Goal: Find specific page/section: Find specific page/section

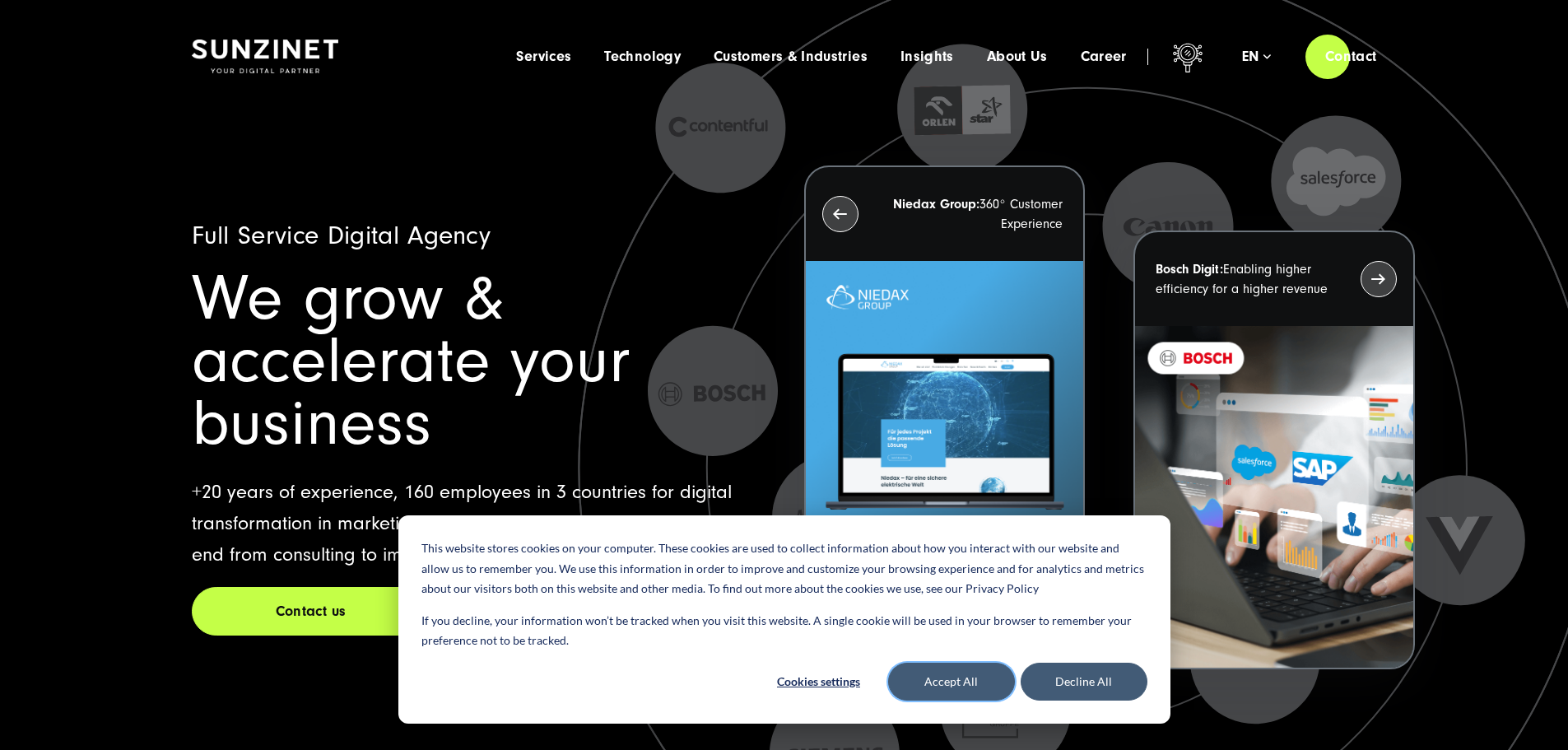
click at [951, 680] on button "Accept All" at bounding box center [951, 682] width 126 height 38
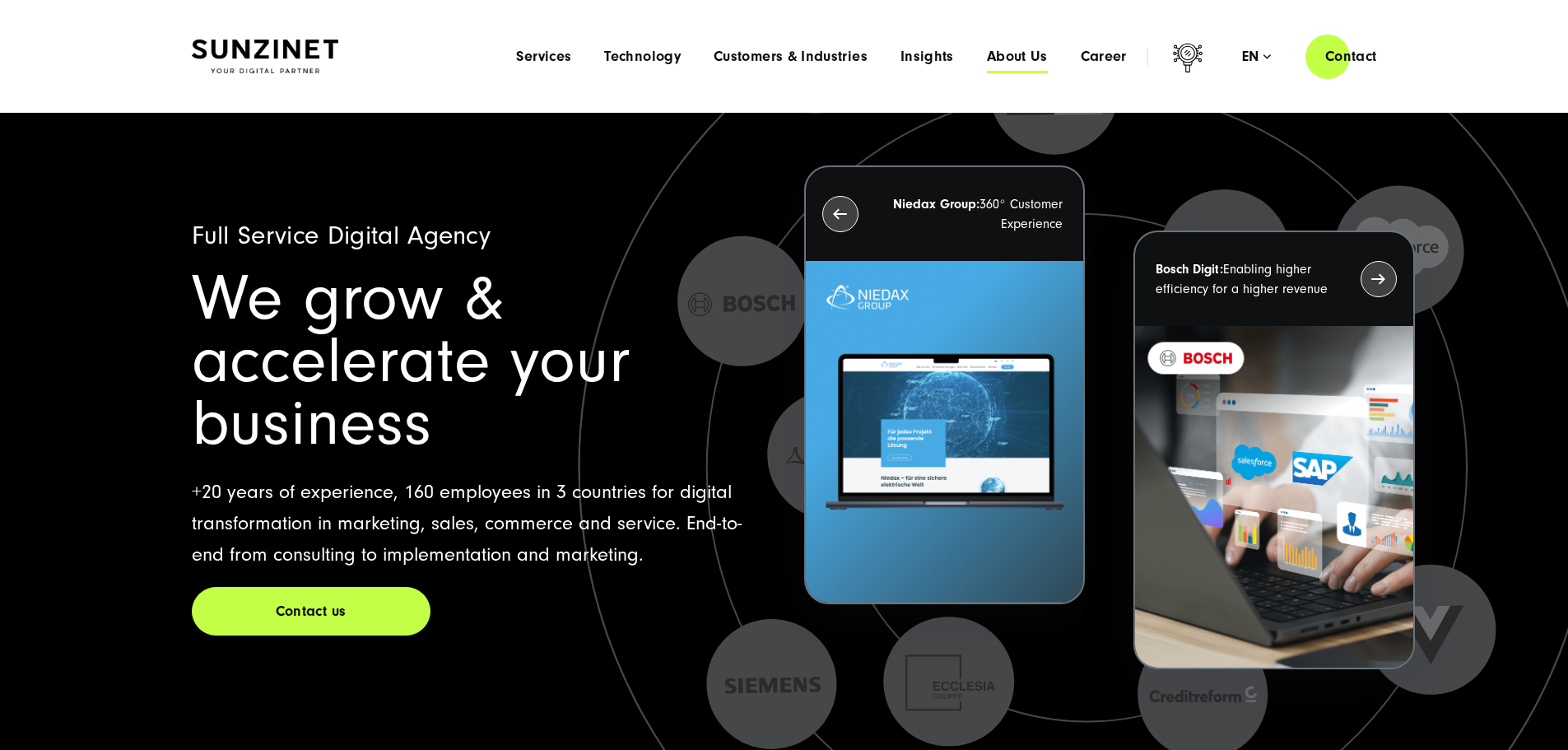
click at [989, 56] on span "About Us" at bounding box center [1018, 56] width 61 height 16
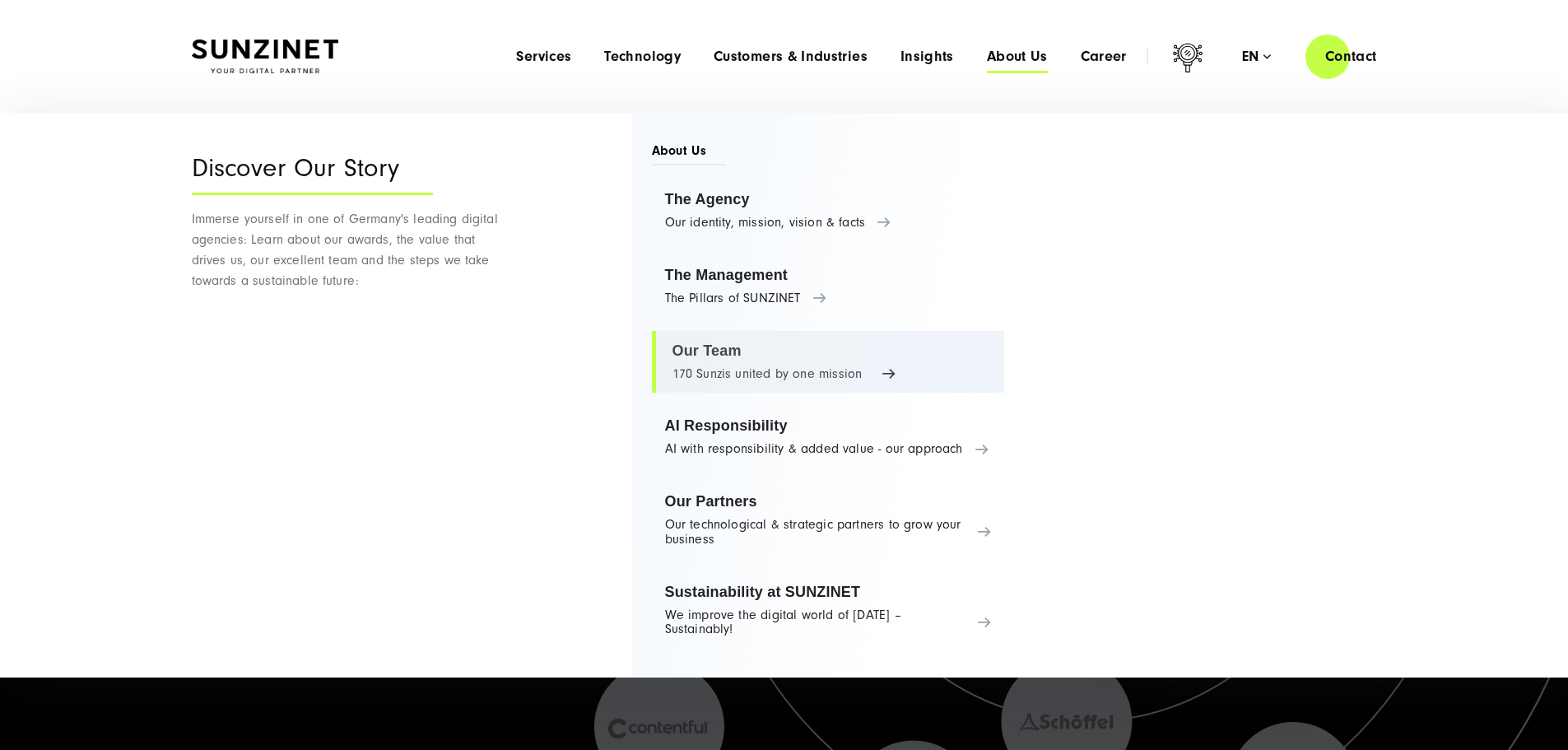
click at [751, 371] on link "Our Team 170 Sunzis united by one mission" at bounding box center [828, 362] width 353 height 62
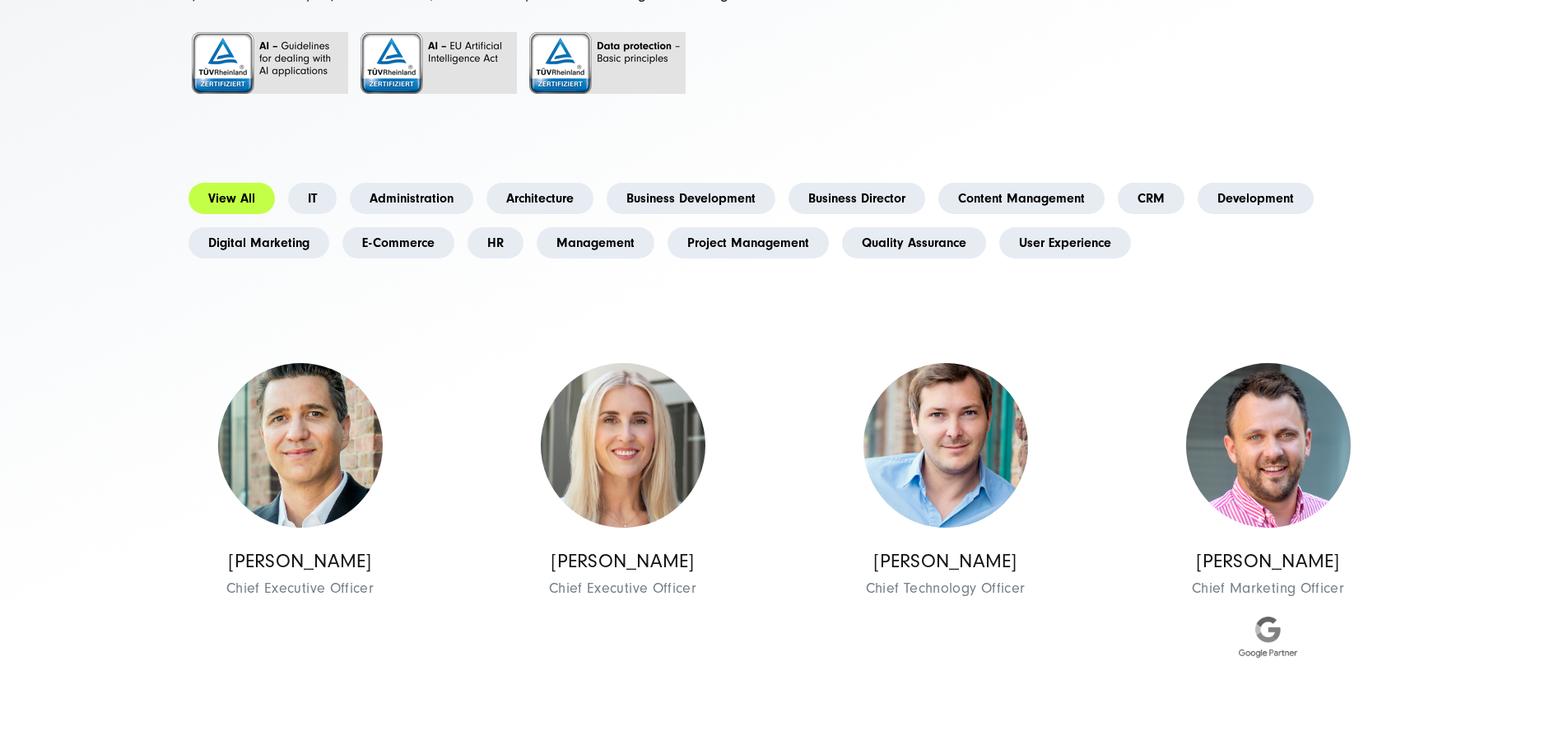
scroll to position [329, 0]
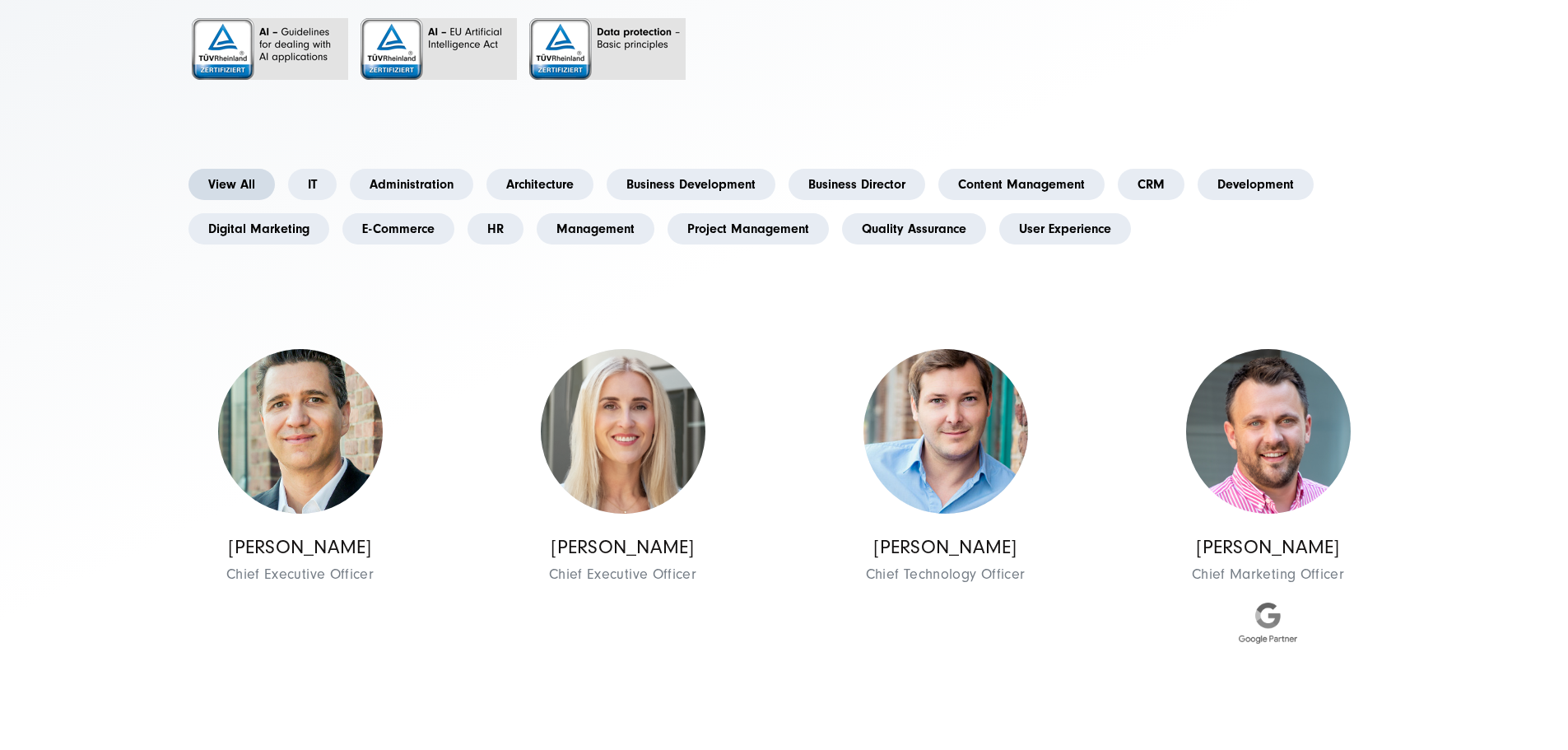
click at [264, 200] on link "View All" at bounding box center [232, 184] width 86 height 32
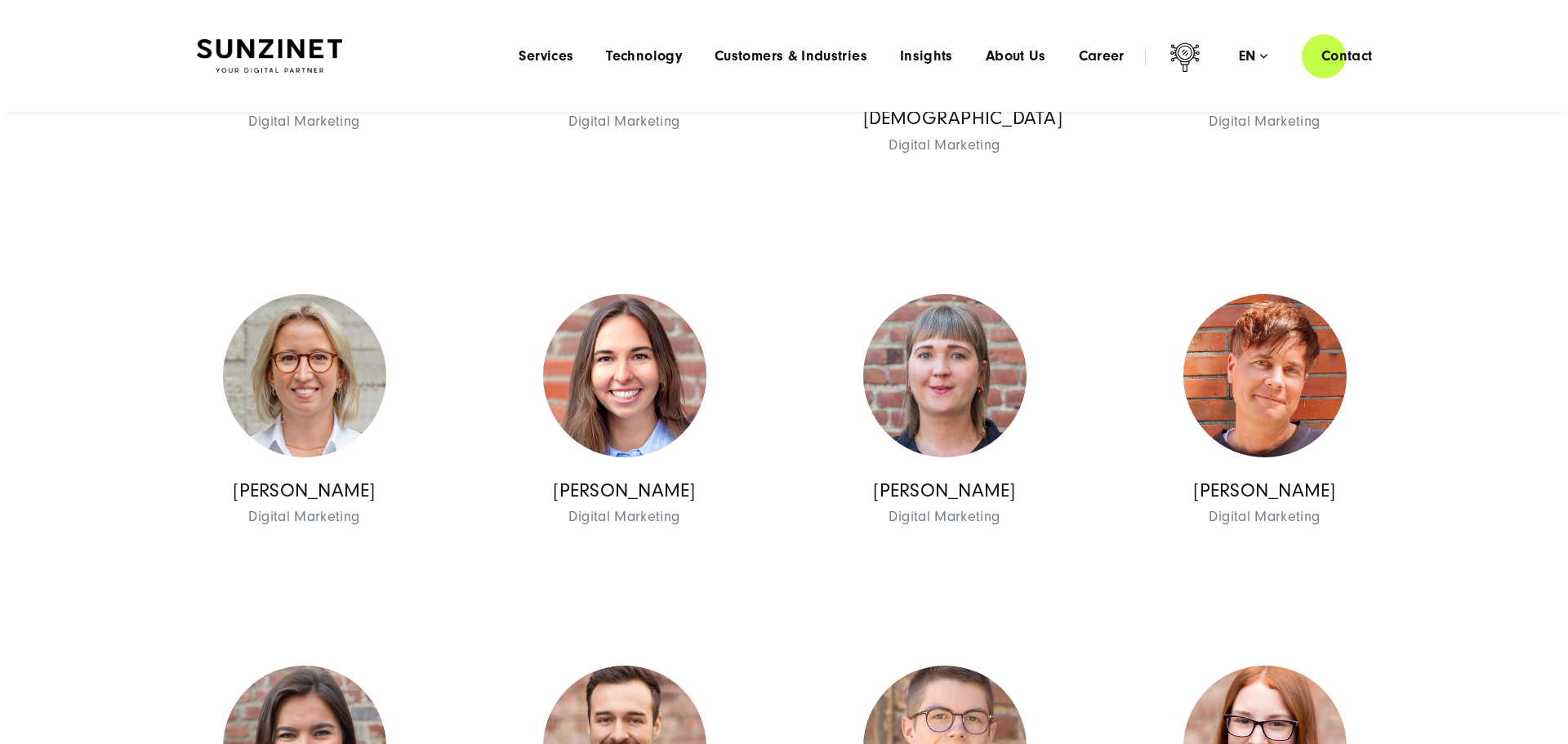
scroll to position [5470, 0]
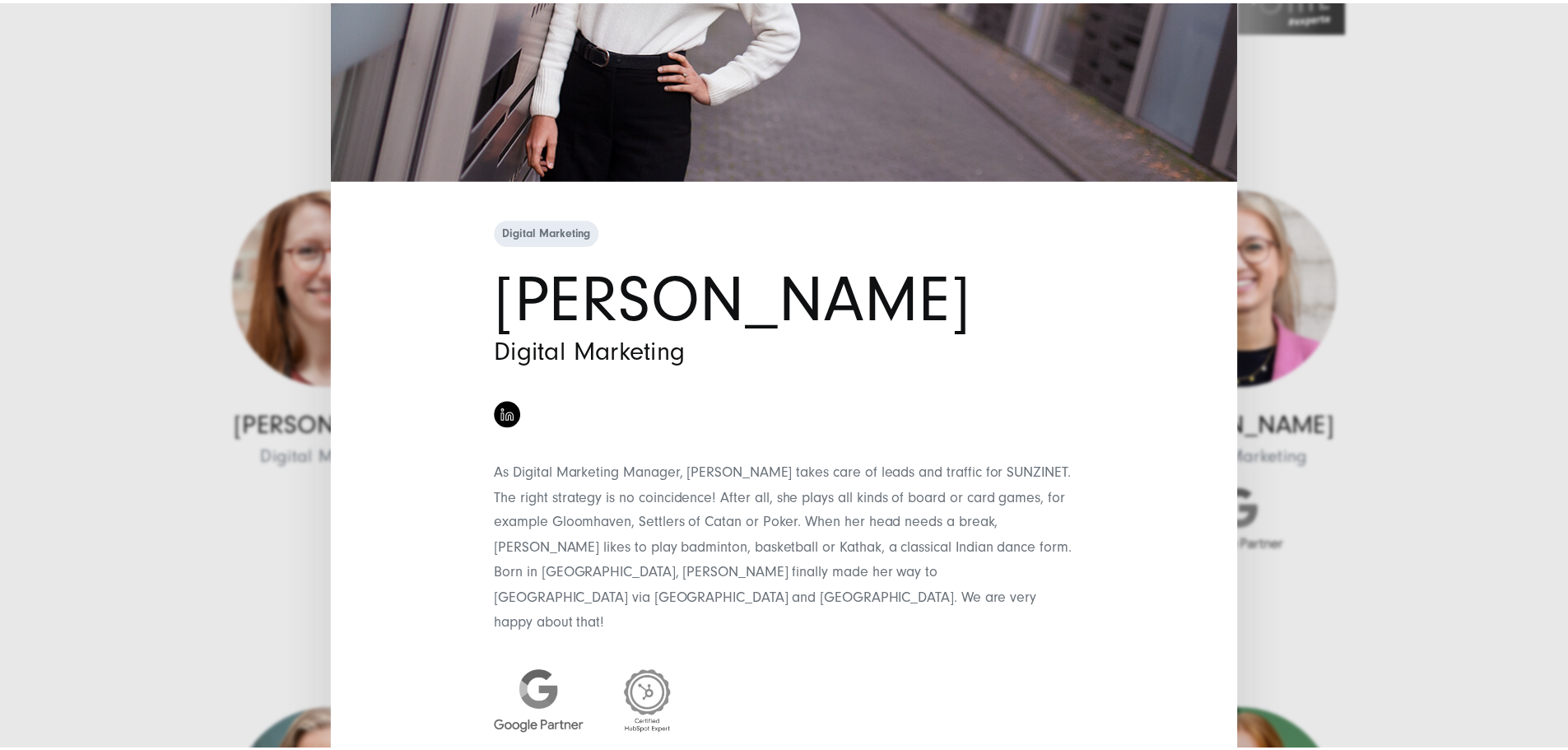
scroll to position [0, 0]
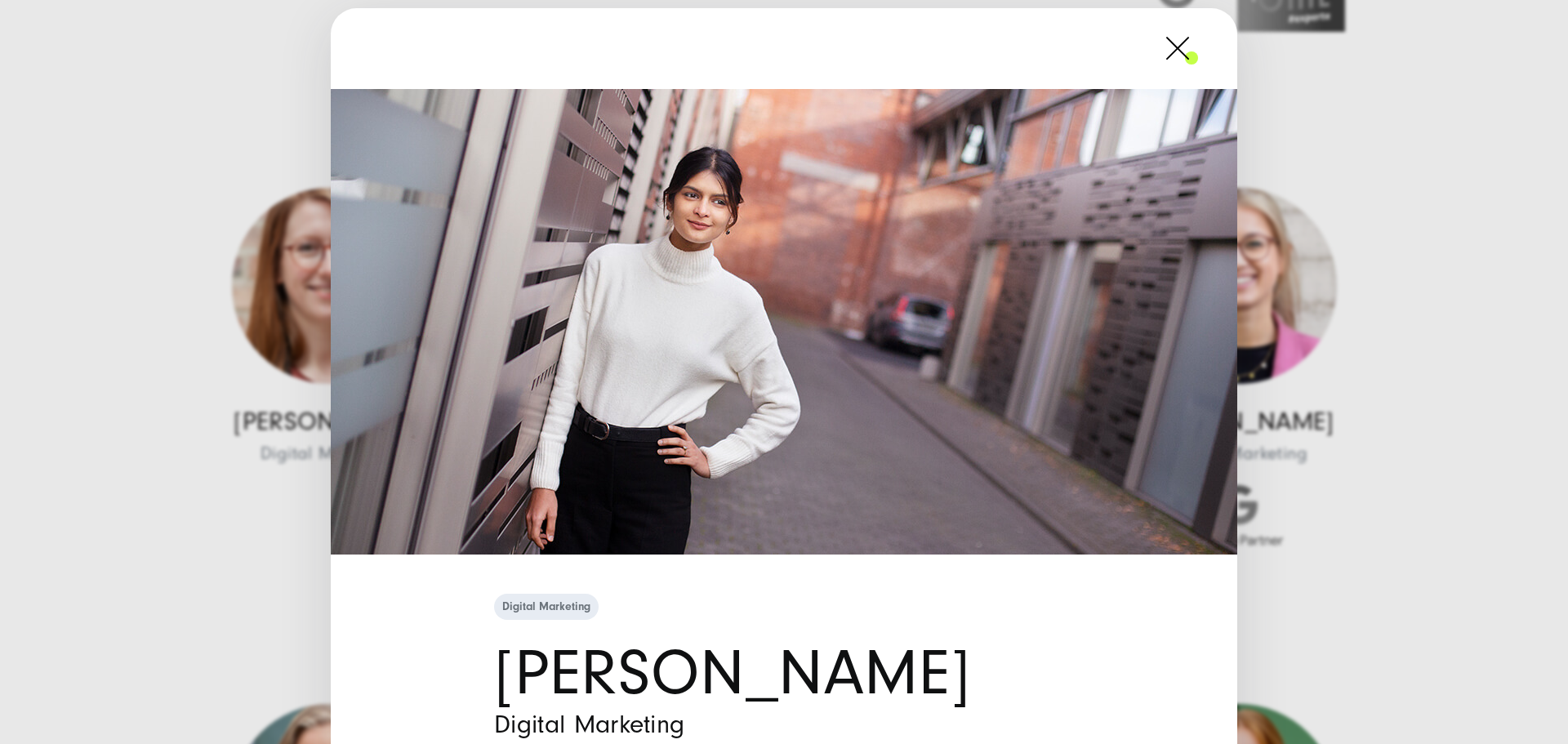
click at [1198, 59] on span at bounding box center [1198, 47] width 0 height 41
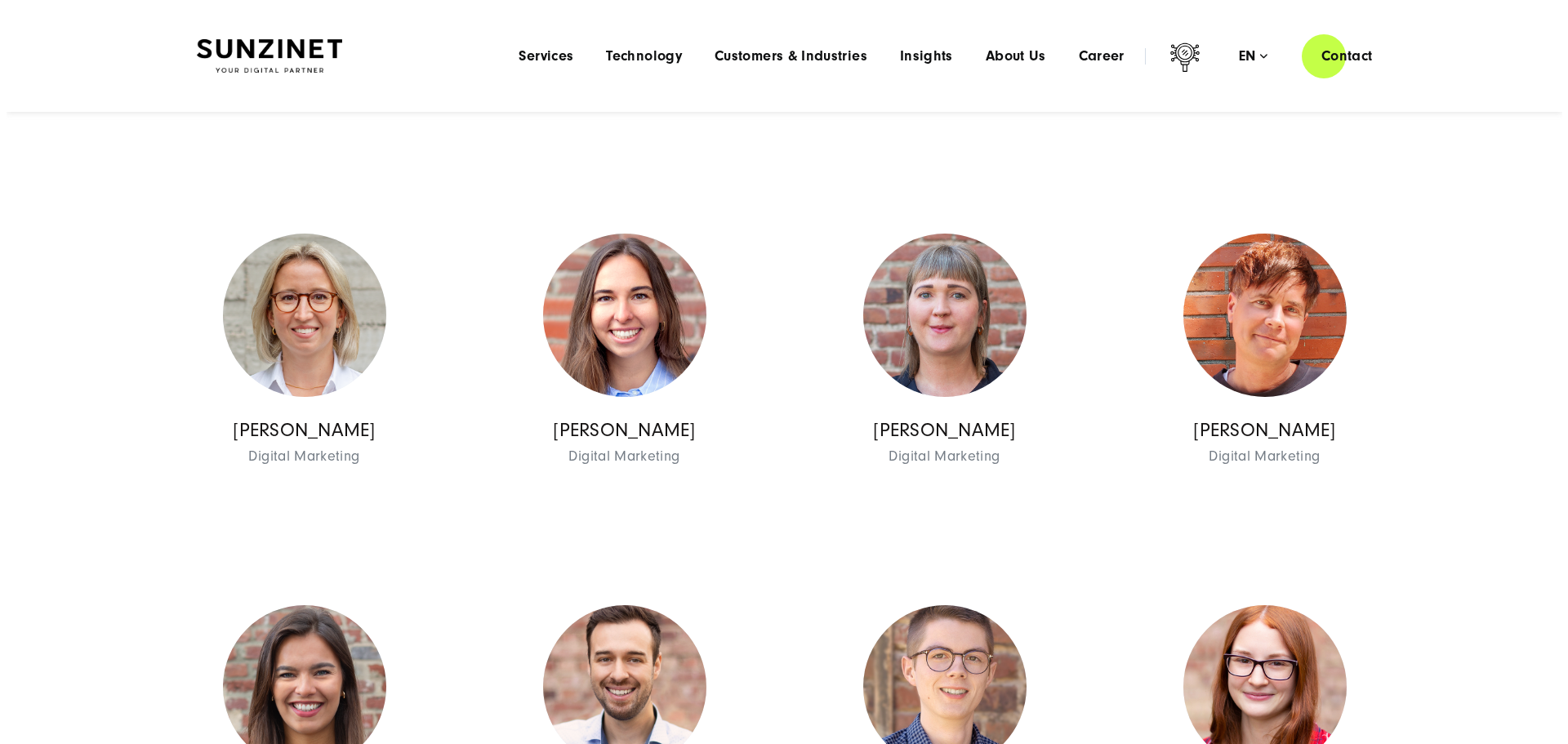
scroll to position [5552, 0]
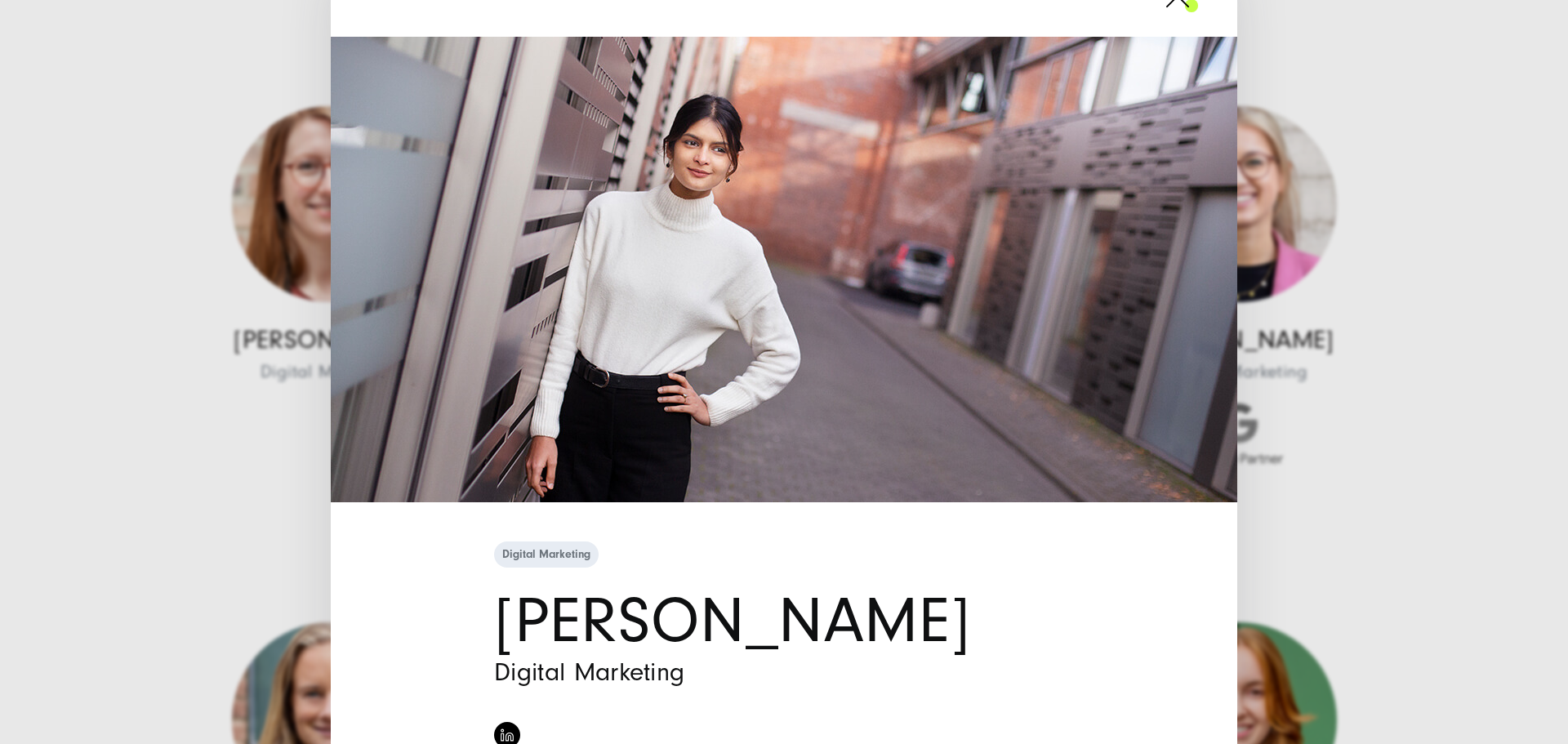
scroll to position [377, 0]
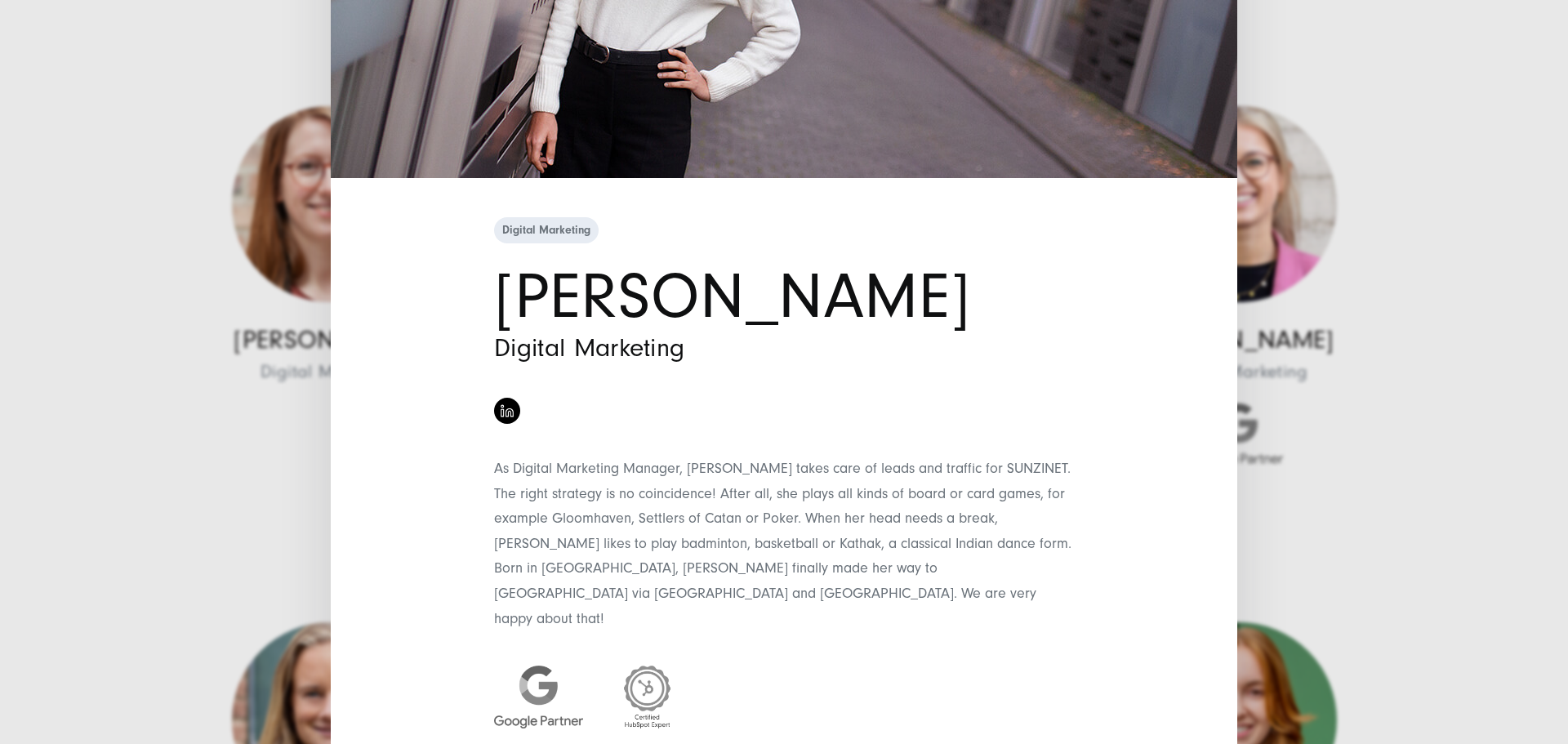
click at [1350, 570] on div "Digital Marketing [PERSON_NAME] Digital Marketing" at bounding box center [784, 372] width 1568 height 744
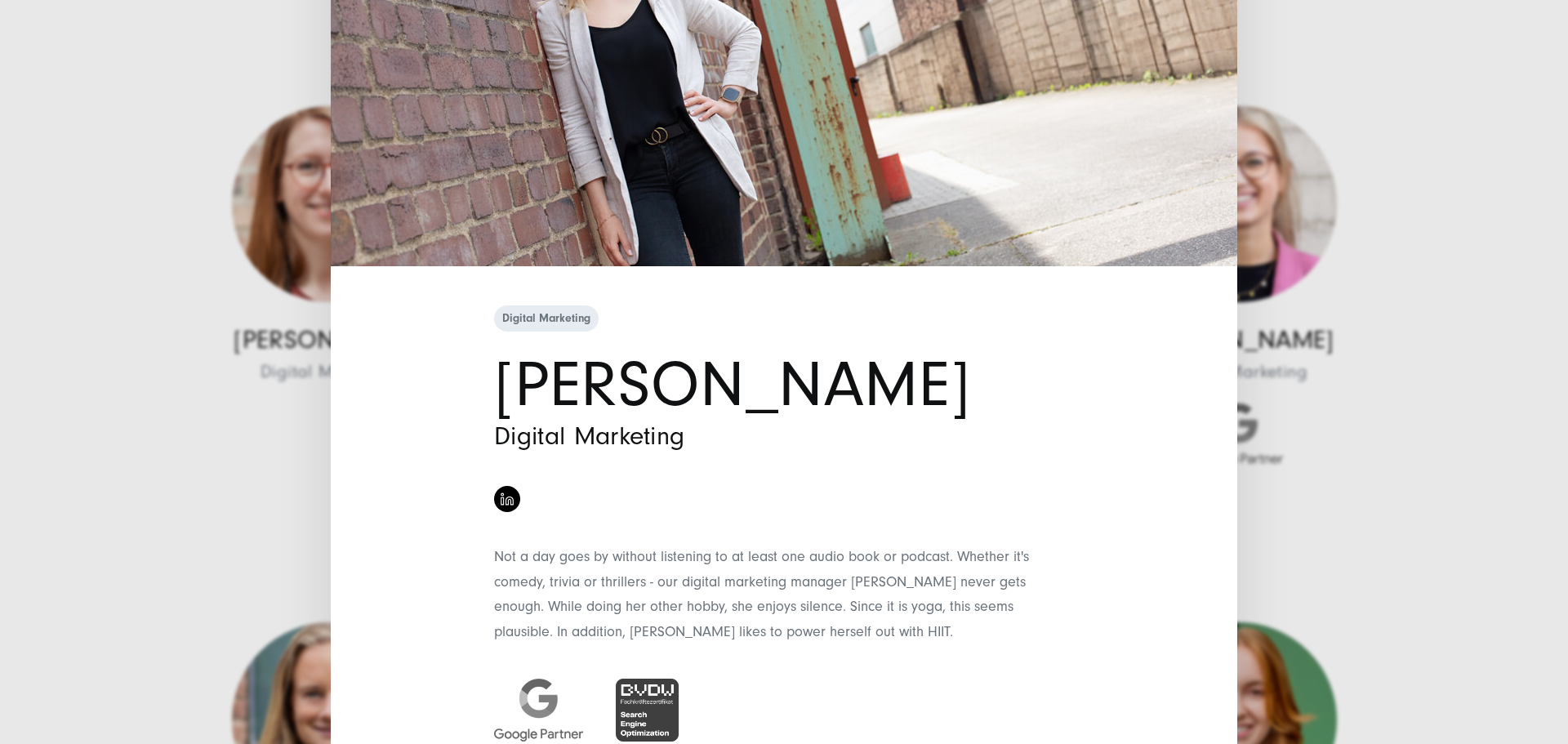
scroll to position [326, 0]
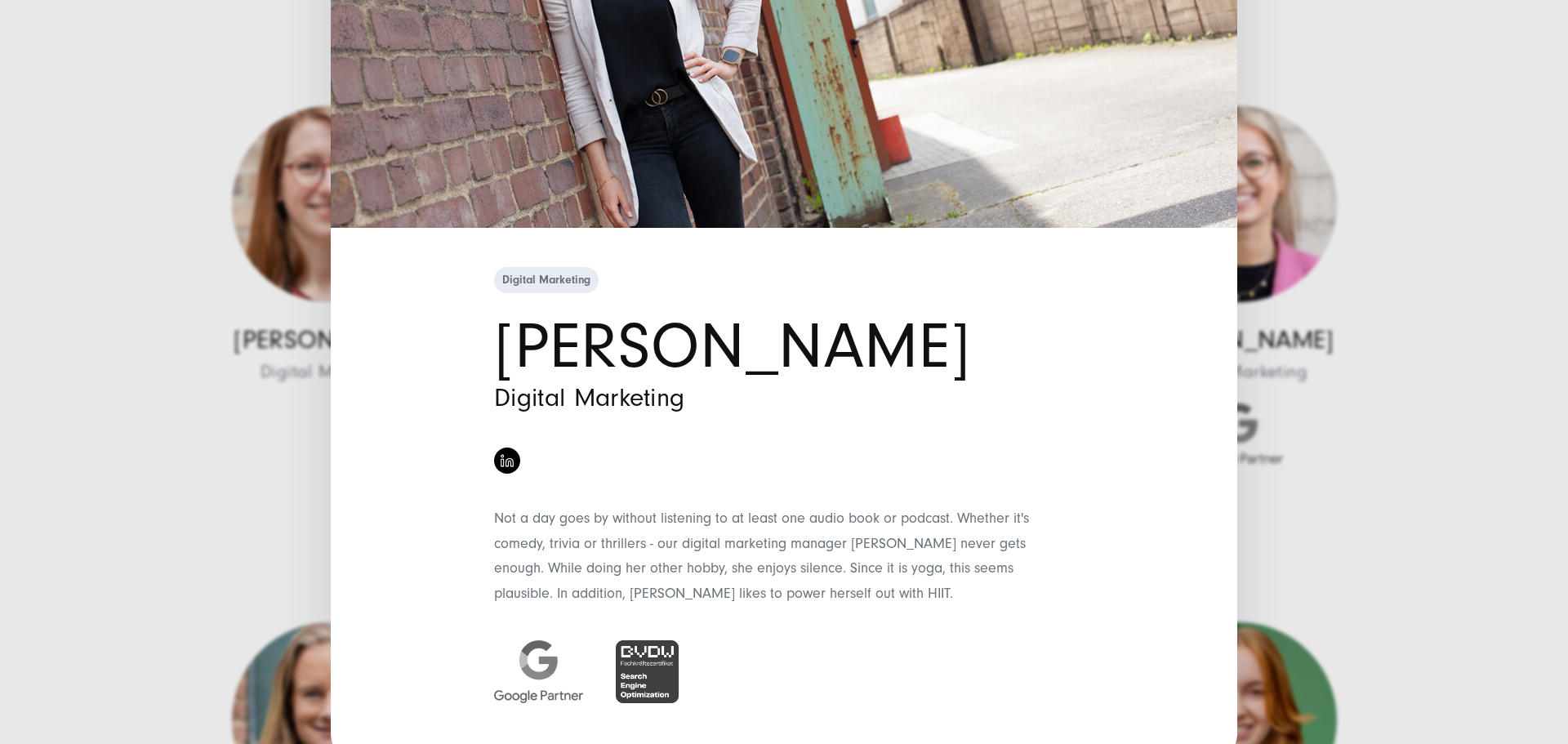
click at [1315, 579] on div "Digital Marketing [PERSON_NAME] Digital Marketing" at bounding box center [784, 372] width 1568 height 744
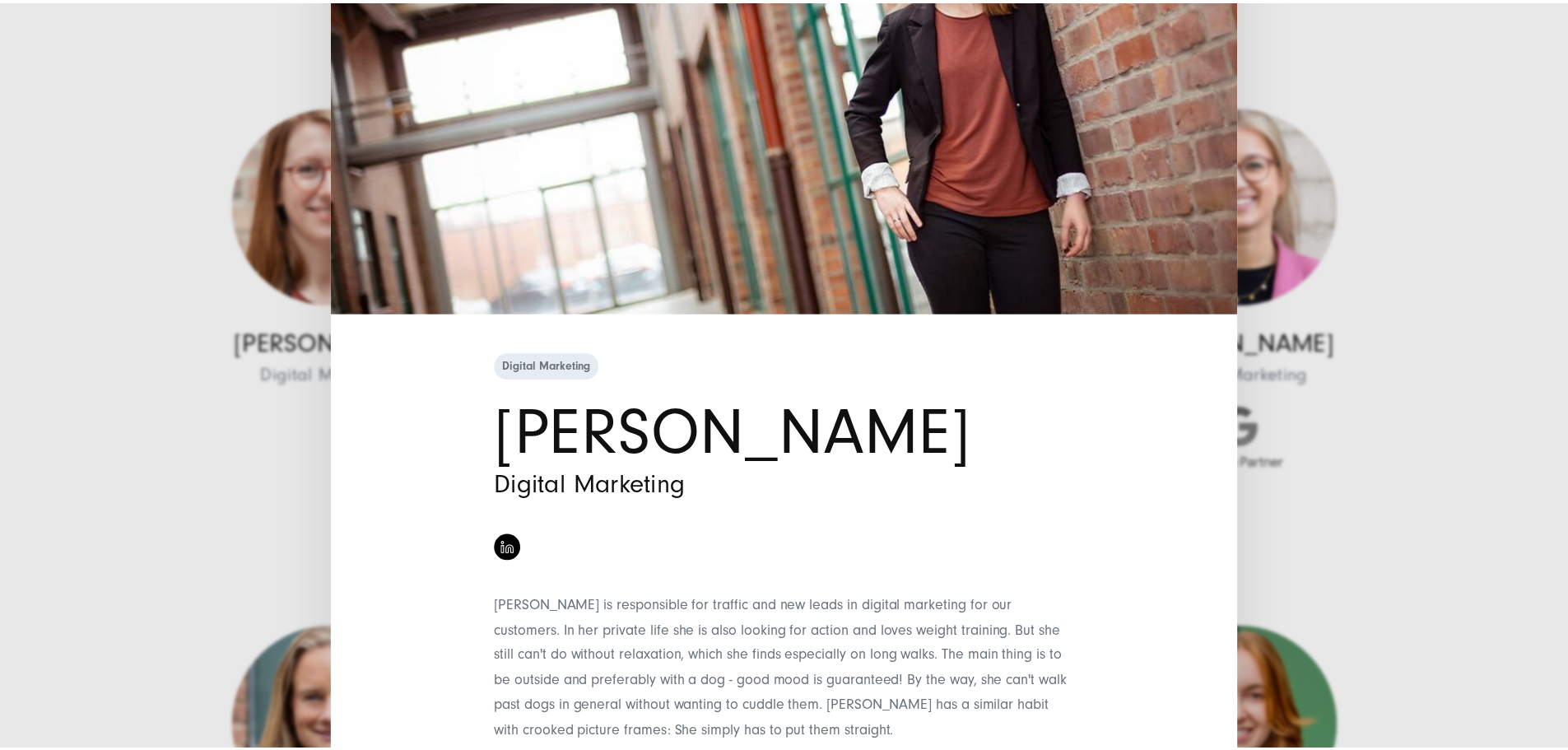
scroll to position [327, 0]
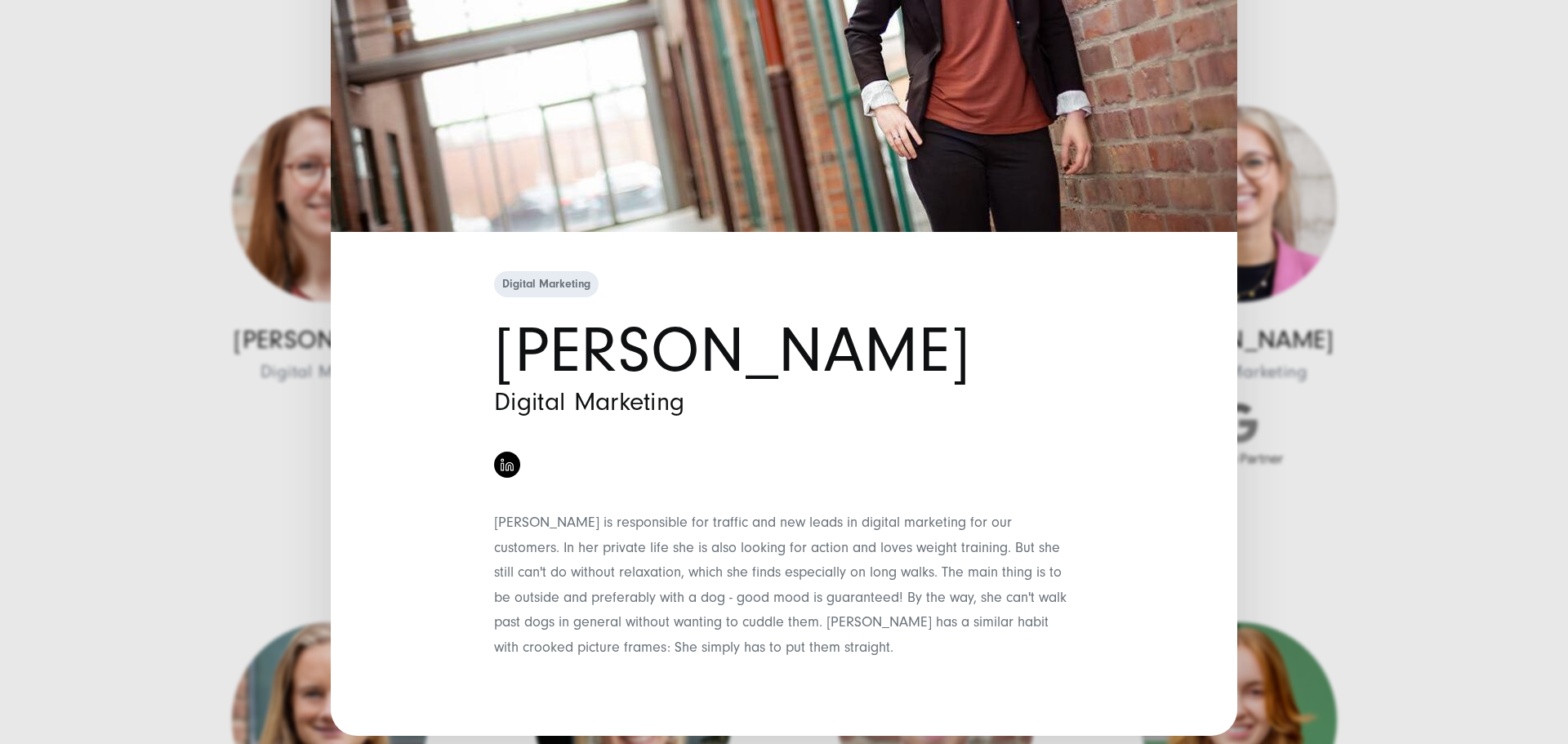
click at [1294, 608] on div "Digital Marketing [PERSON_NAME] Digital Marketing" at bounding box center [784, 372] width 1568 height 744
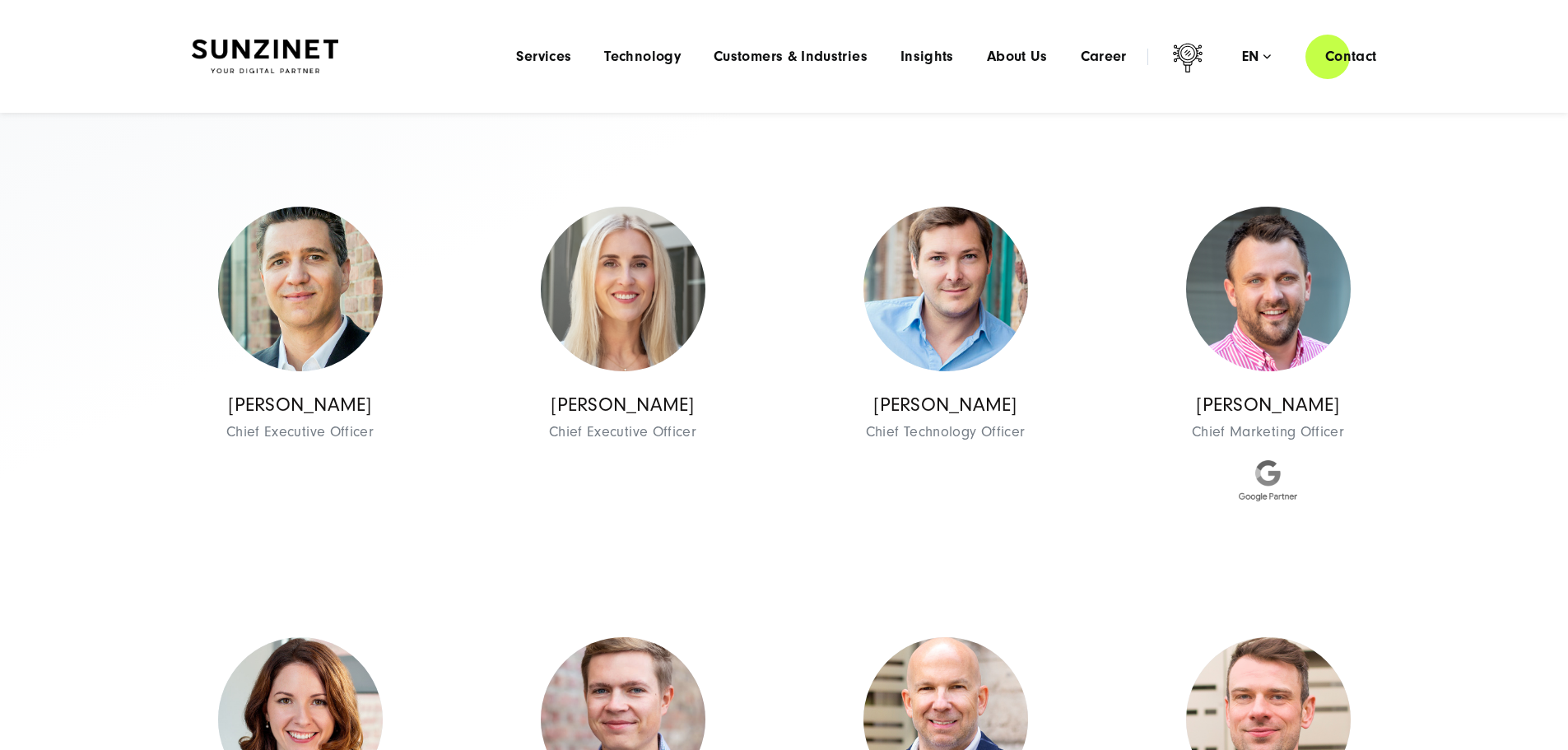
scroll to position [0, 0]
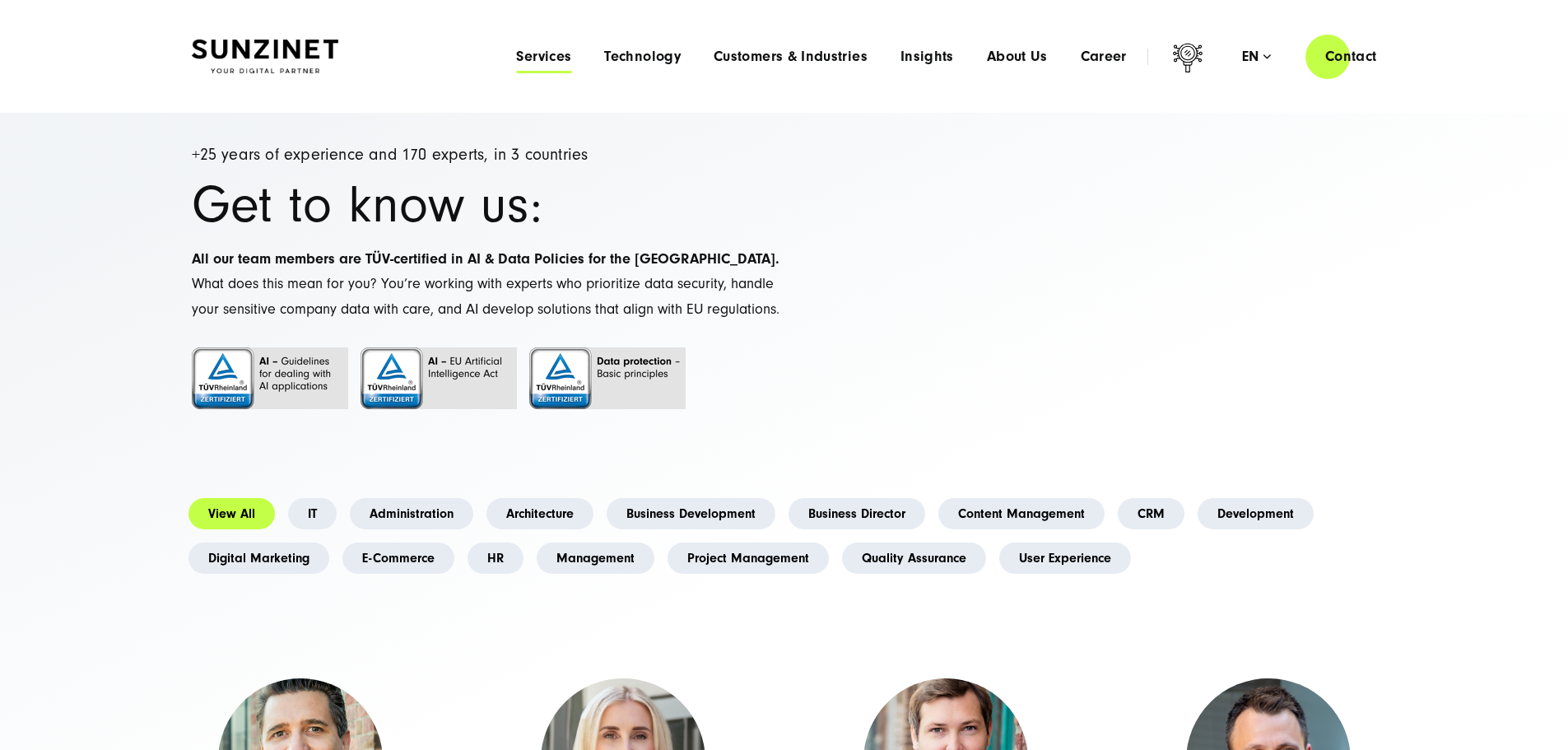
click at [516, 57] on span "Services" at bounding box center [543, 56] width 55 height 16
